Goal: Information Seeking & Learning: Find specific fact

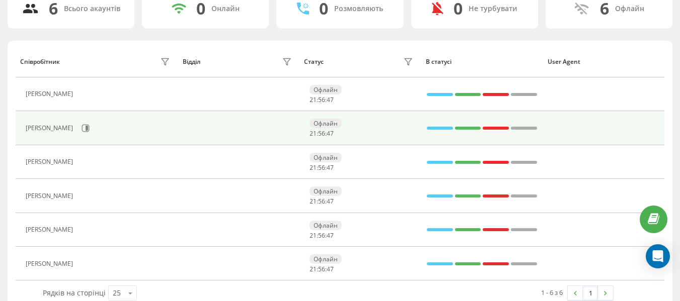
scroll to position [100, 0]
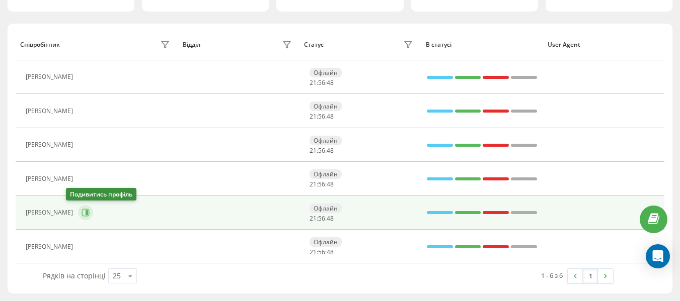
click at [86, 212] on icon at bounding box center [87, 212] width 3 height 5
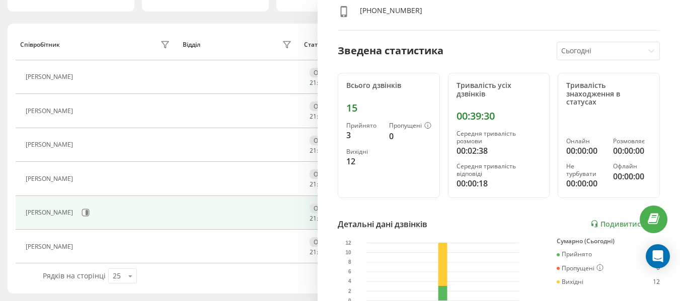
scroll to position [151, 0]
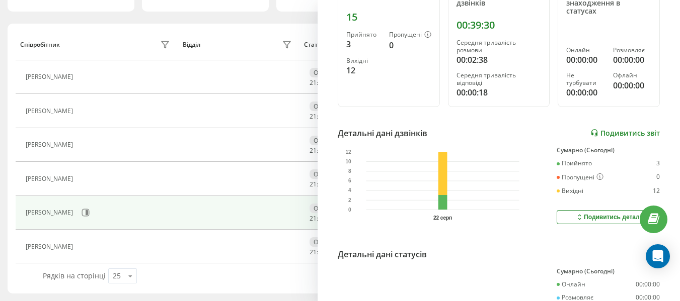
click at [624, 138] on div "Детальні дані дзвінків Подивитись звіт" at bounding box center [499, 133] width 322 height 12
click at [614, 136] on link "Подивитись звіт" at bounding box center [624, 133] width 69 height 9
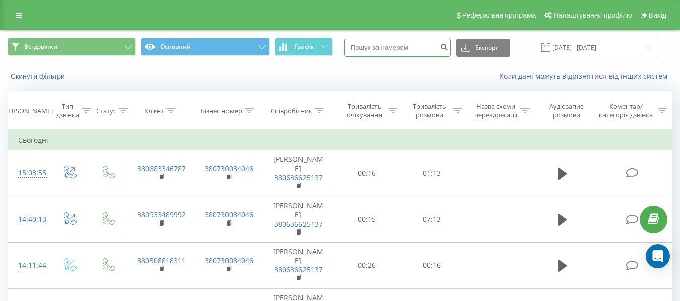
click at [406, 47] on input at bounding box center [397, 48] width 107 height 18
paste input "380978930105"
type input "380978930105"
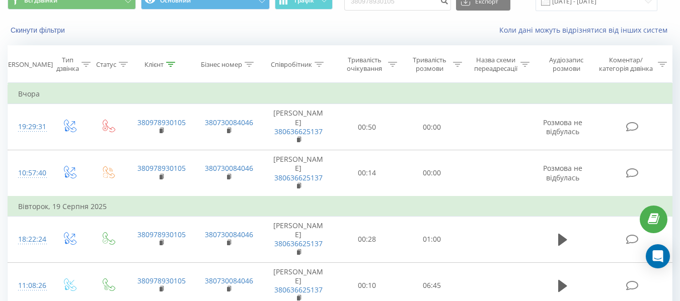
scroll to position [101, 0]
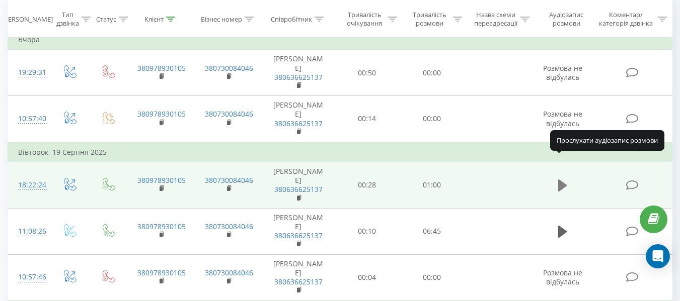
click at [565, 179] on icon at bounding box center [562, 186] width 9 height 14
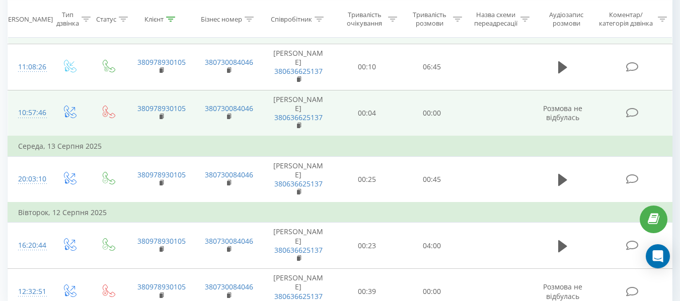
scroll to position [282, 0]
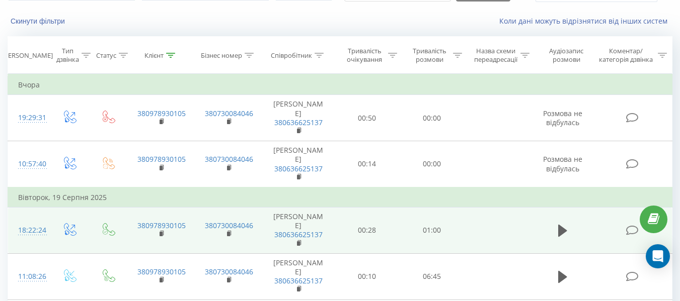
scroll to position [0, 0]
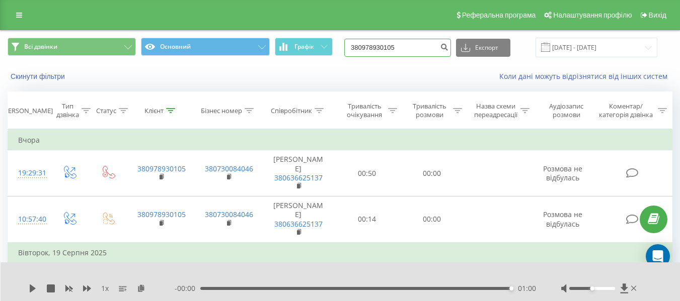
click at [427, 49] on input "380978930105" at bounding box center [397, 48] width 107 height 18
type input "3"
paste input "380967834278"
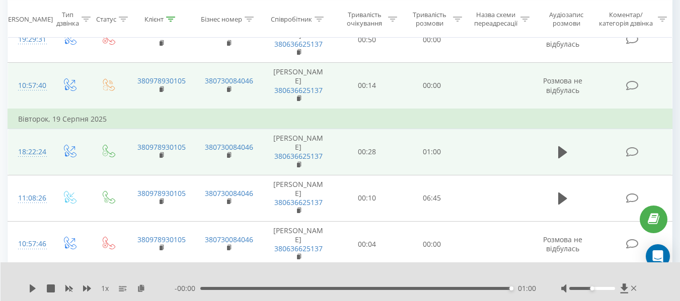
scroll to position [151, 0]
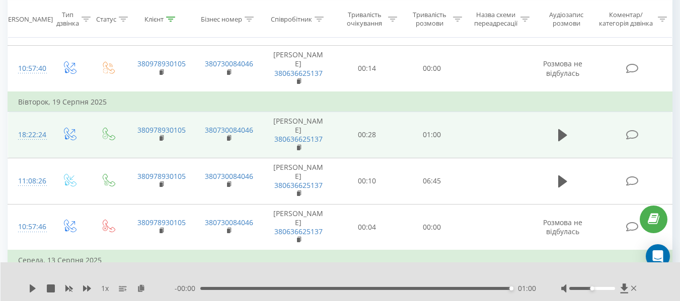
type input "380967834278"
